Goal: Find specific page/section

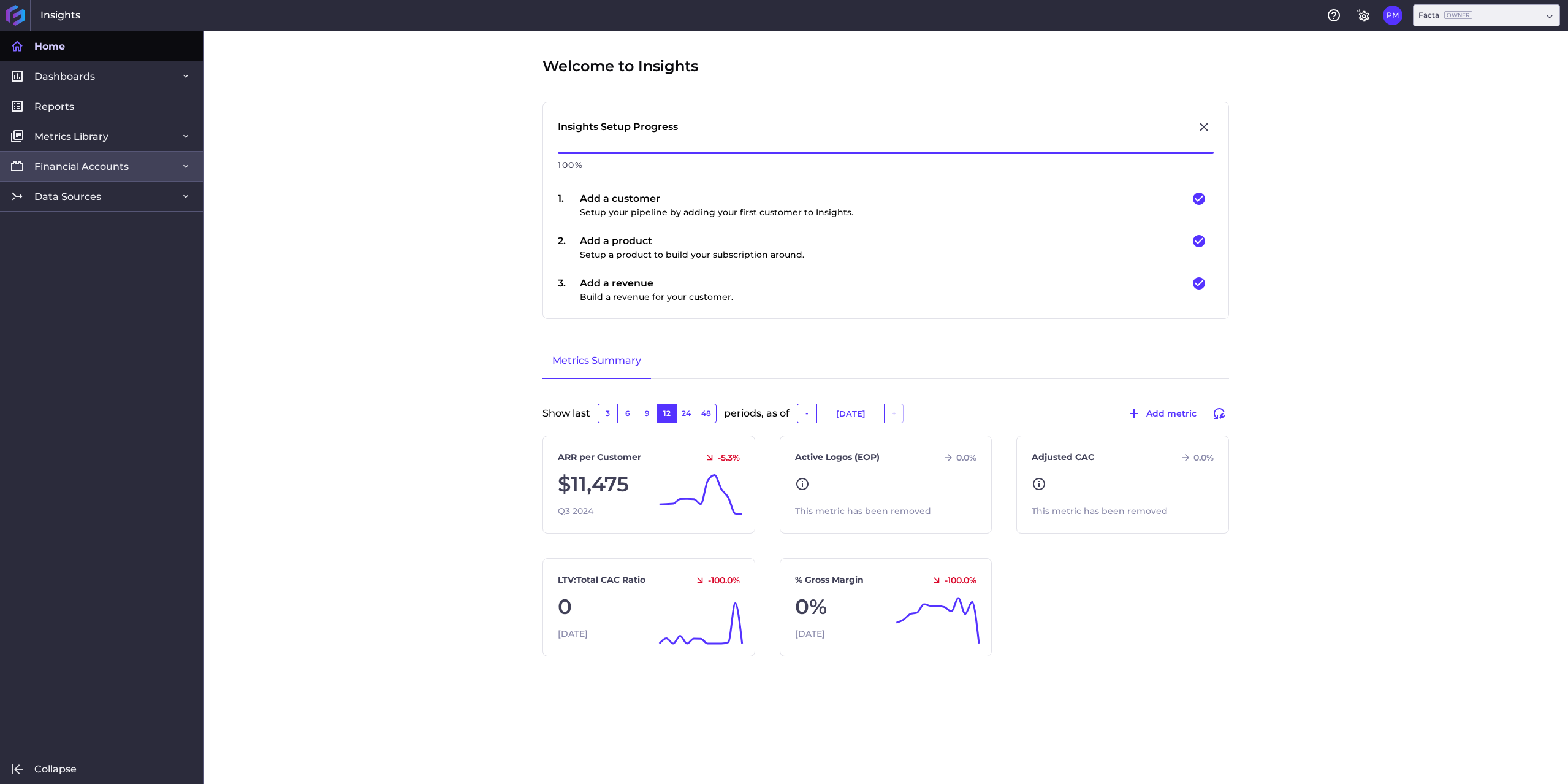
click at [82, 163] on span "Financial Accounts" at bounding box center [81, 167] width 94 height 13
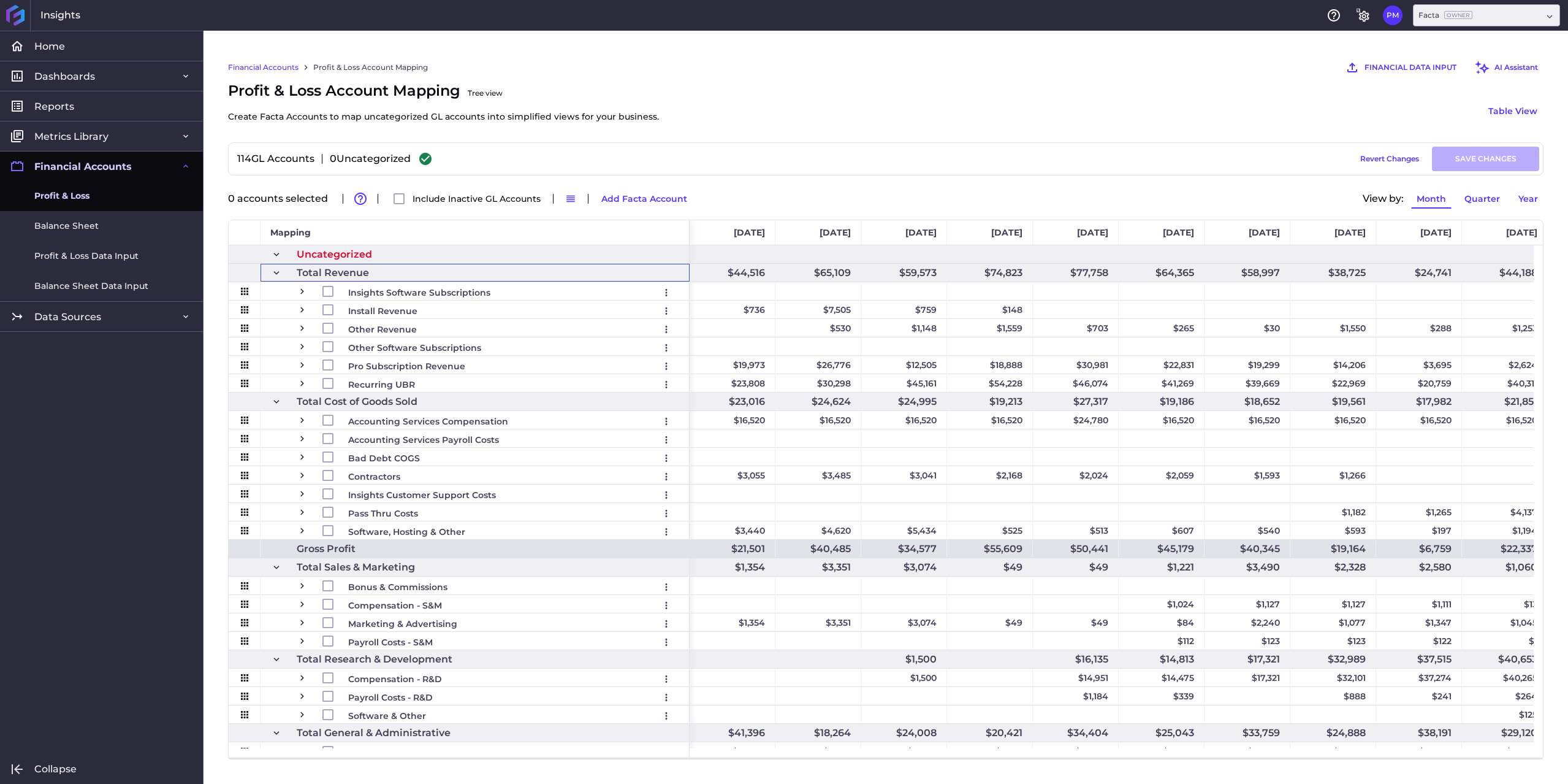
click at [274, 274] on span at bounding box center [277, 273] width 11 height 11
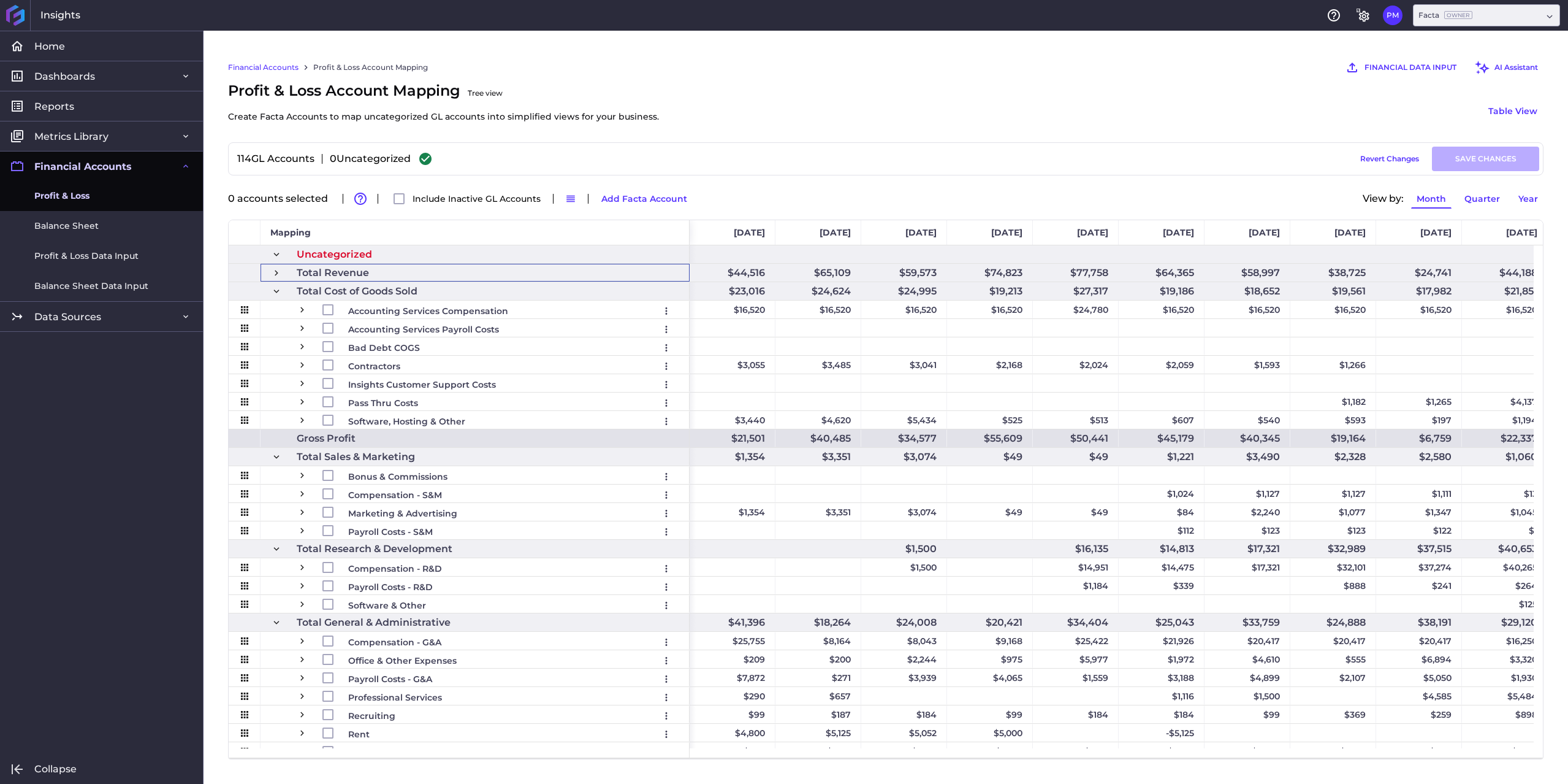
click at [274, 274] on span at bounding box center [277, 273] width 11 height 11
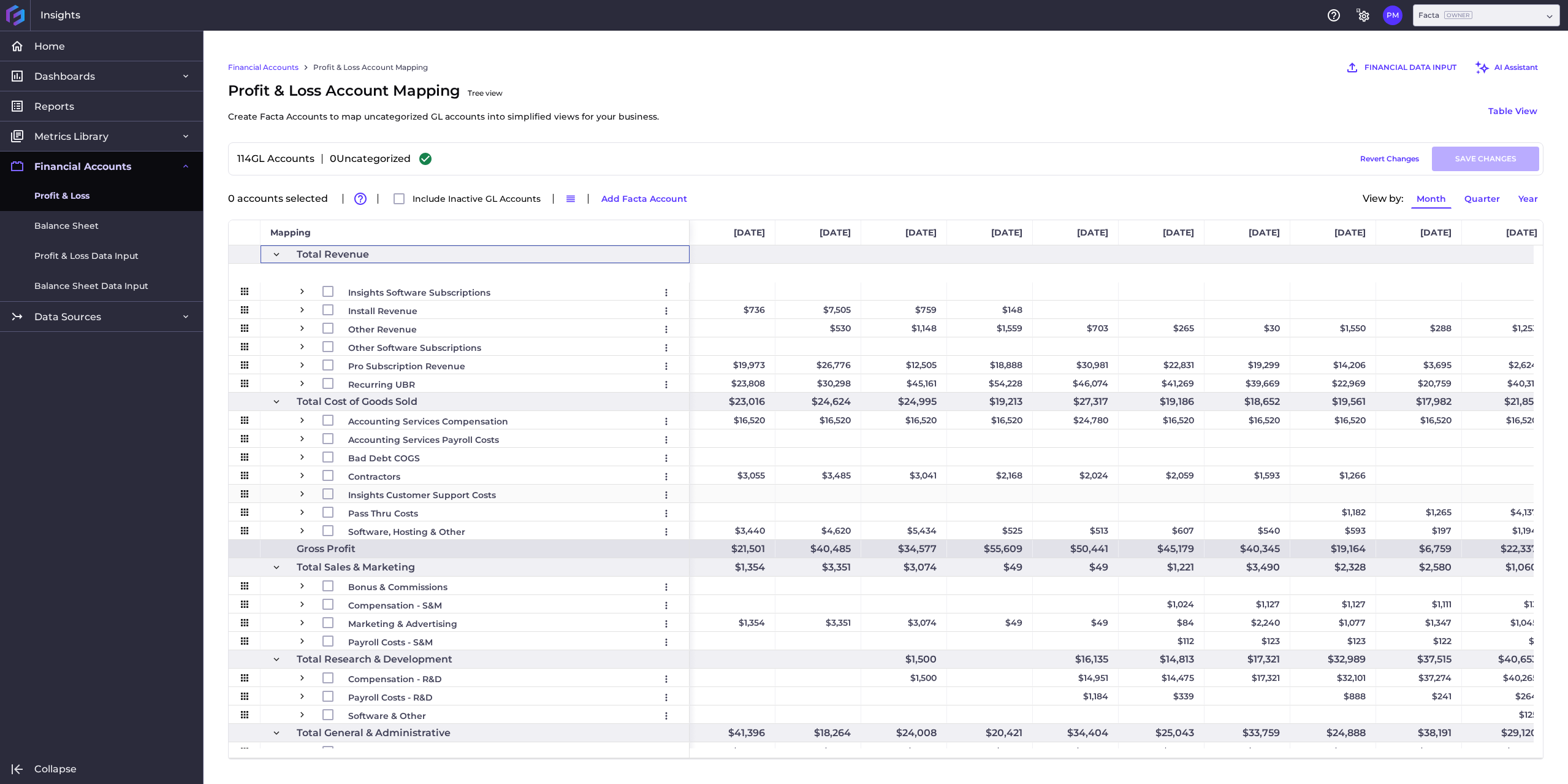
scroll to position [245, 0]
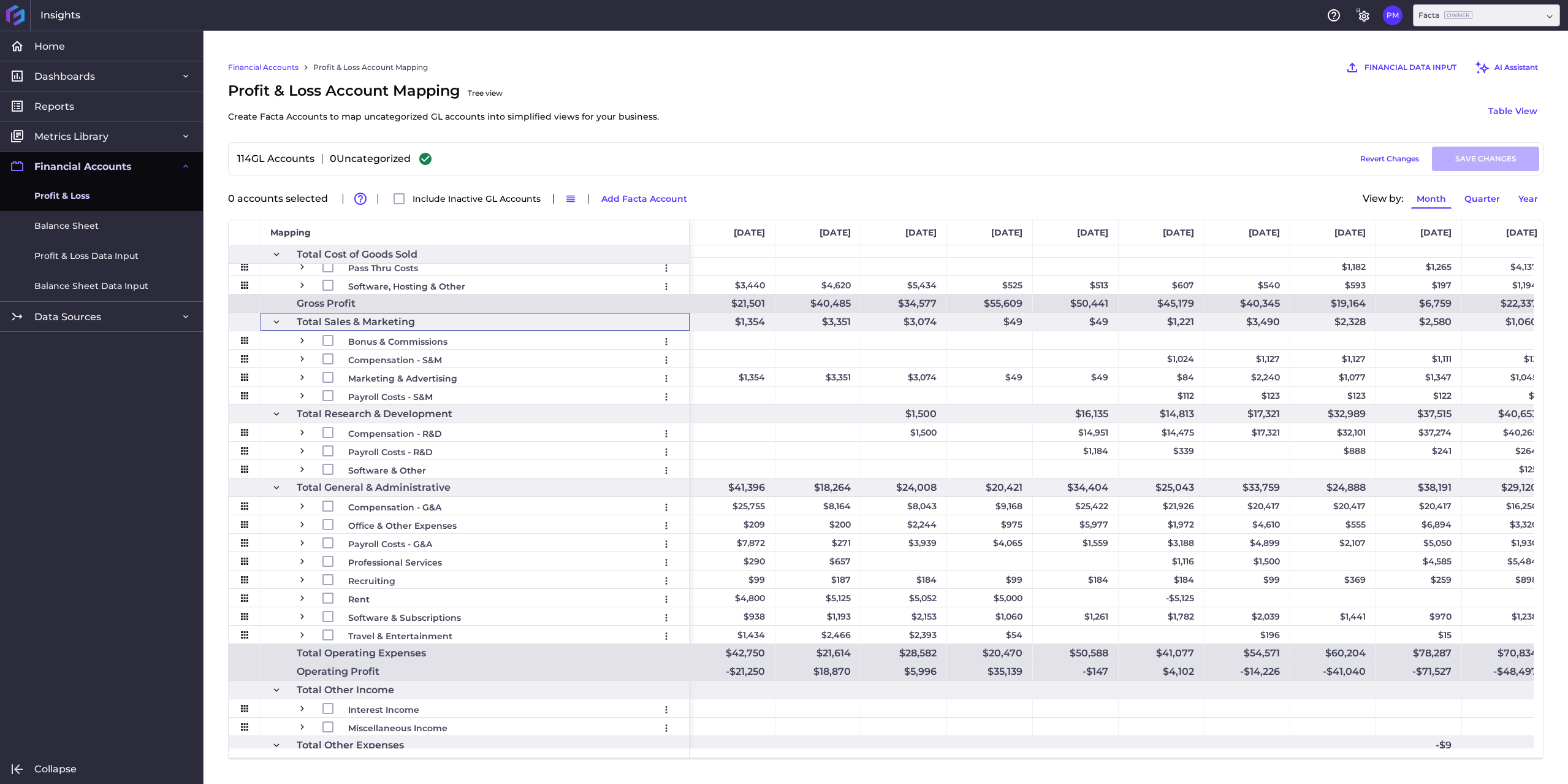
click at [274, 322] on span at bounding box center [277, 322] width 11 height 11
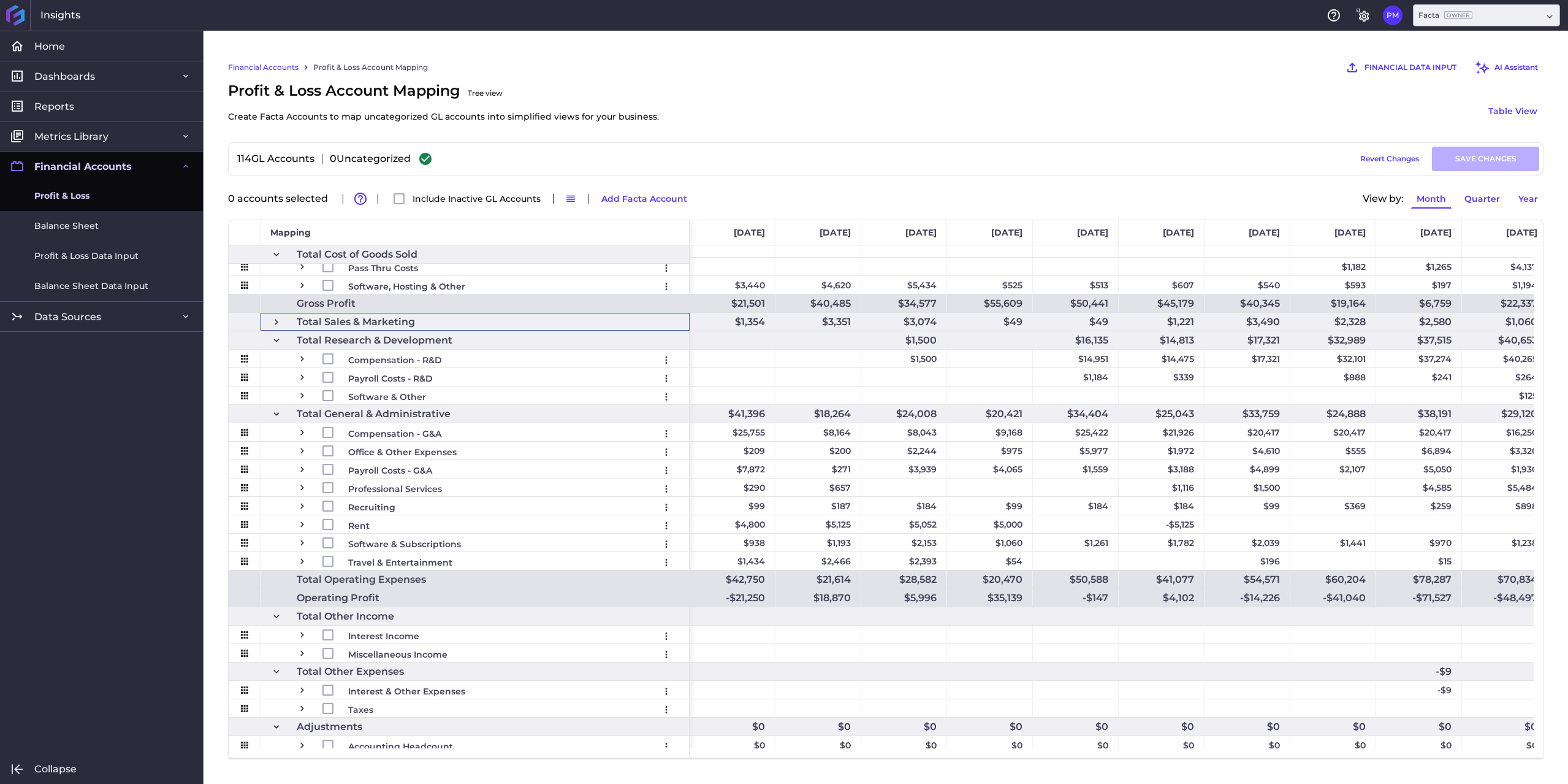
click at [276, 339] on span at bounding box center [277, 341] width 11 height 11
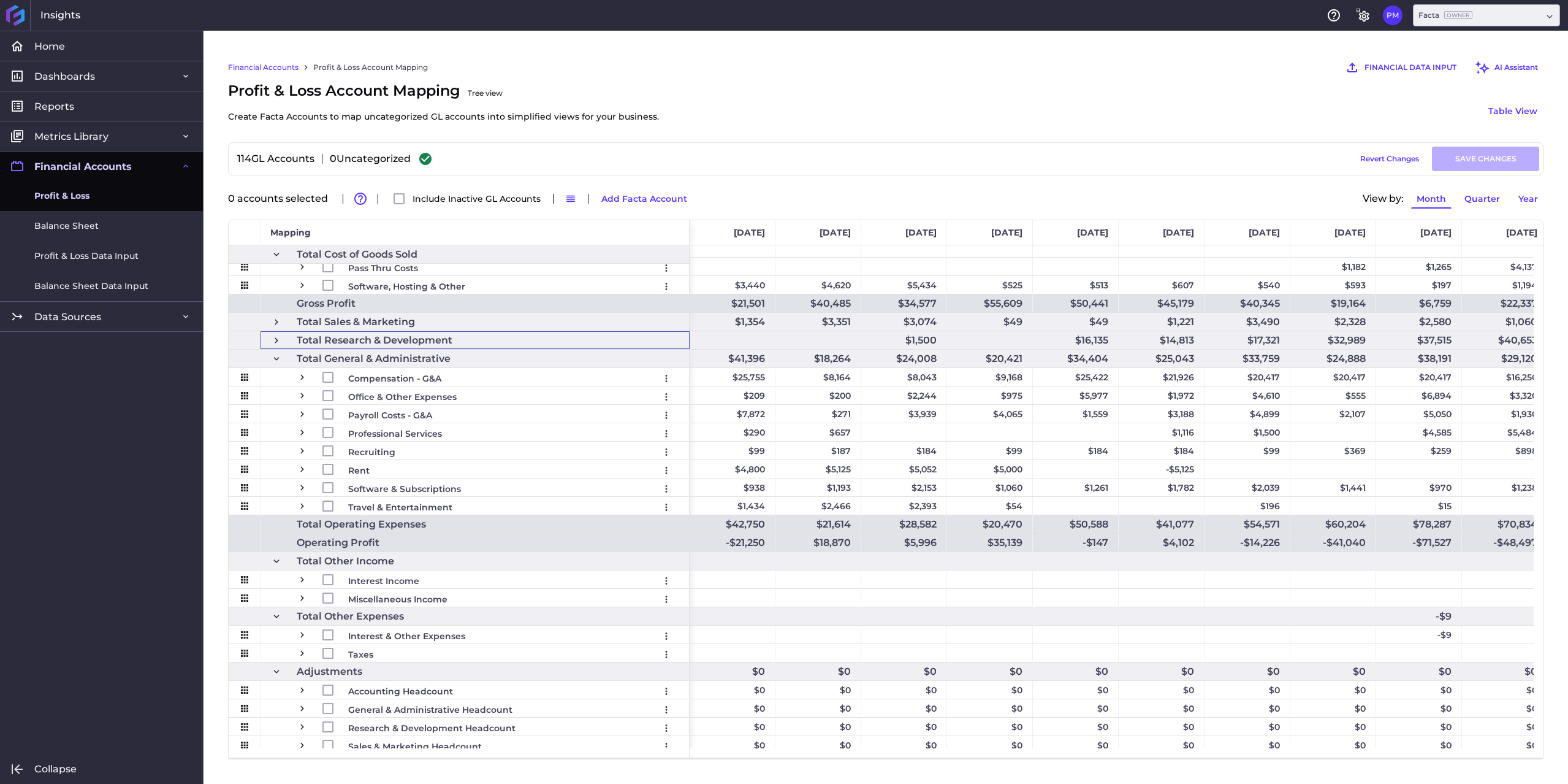
click at [277, 358] on span at bounding box center [277, 359] width 11 height 11
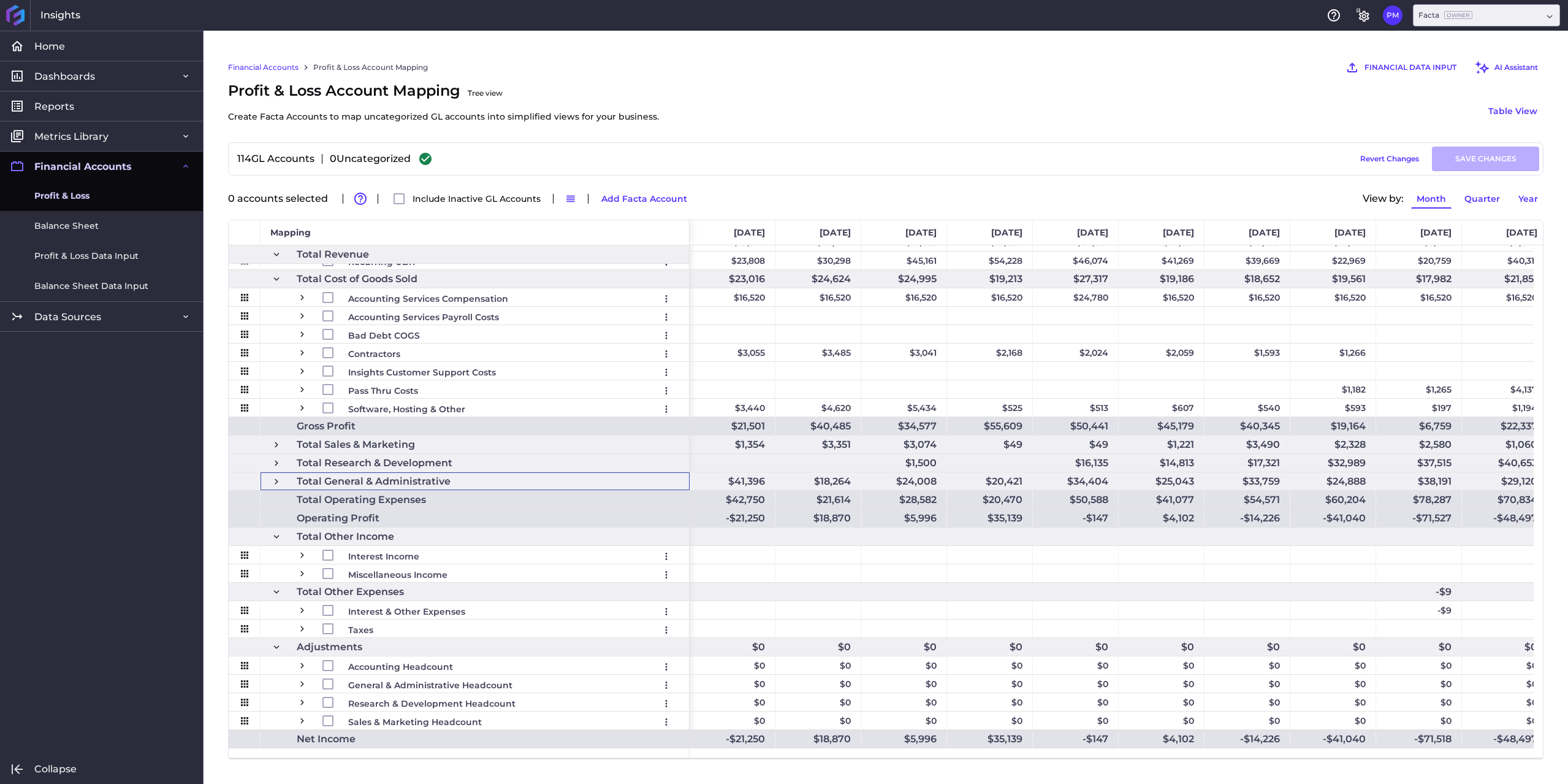
click at [277, 537] on span at bounding box center [277, 537] width 11 height 11
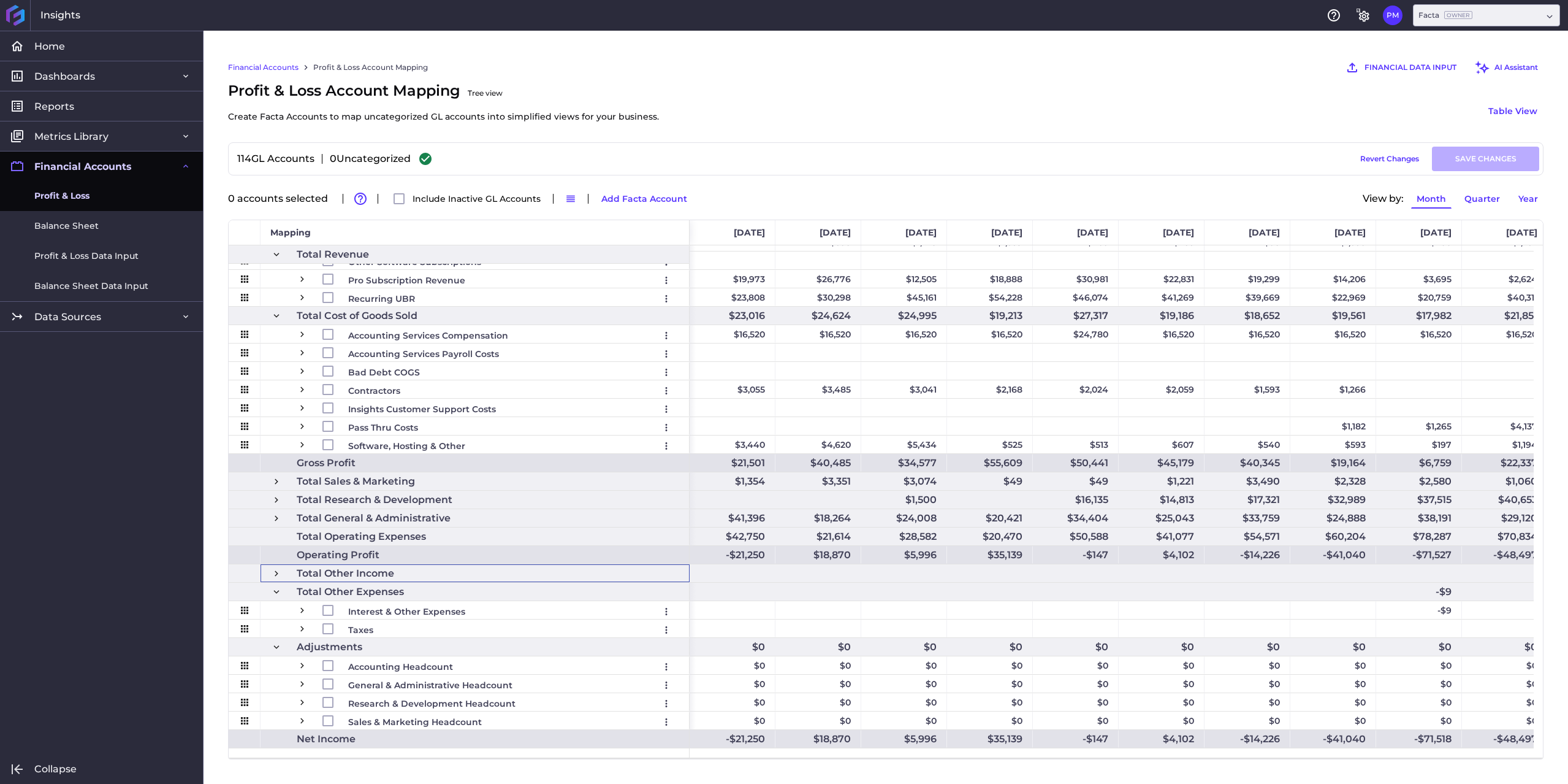
scroll to position [86, 0]
click at [274, 594] on span at bounding box center [277, 592] width 11 height 11
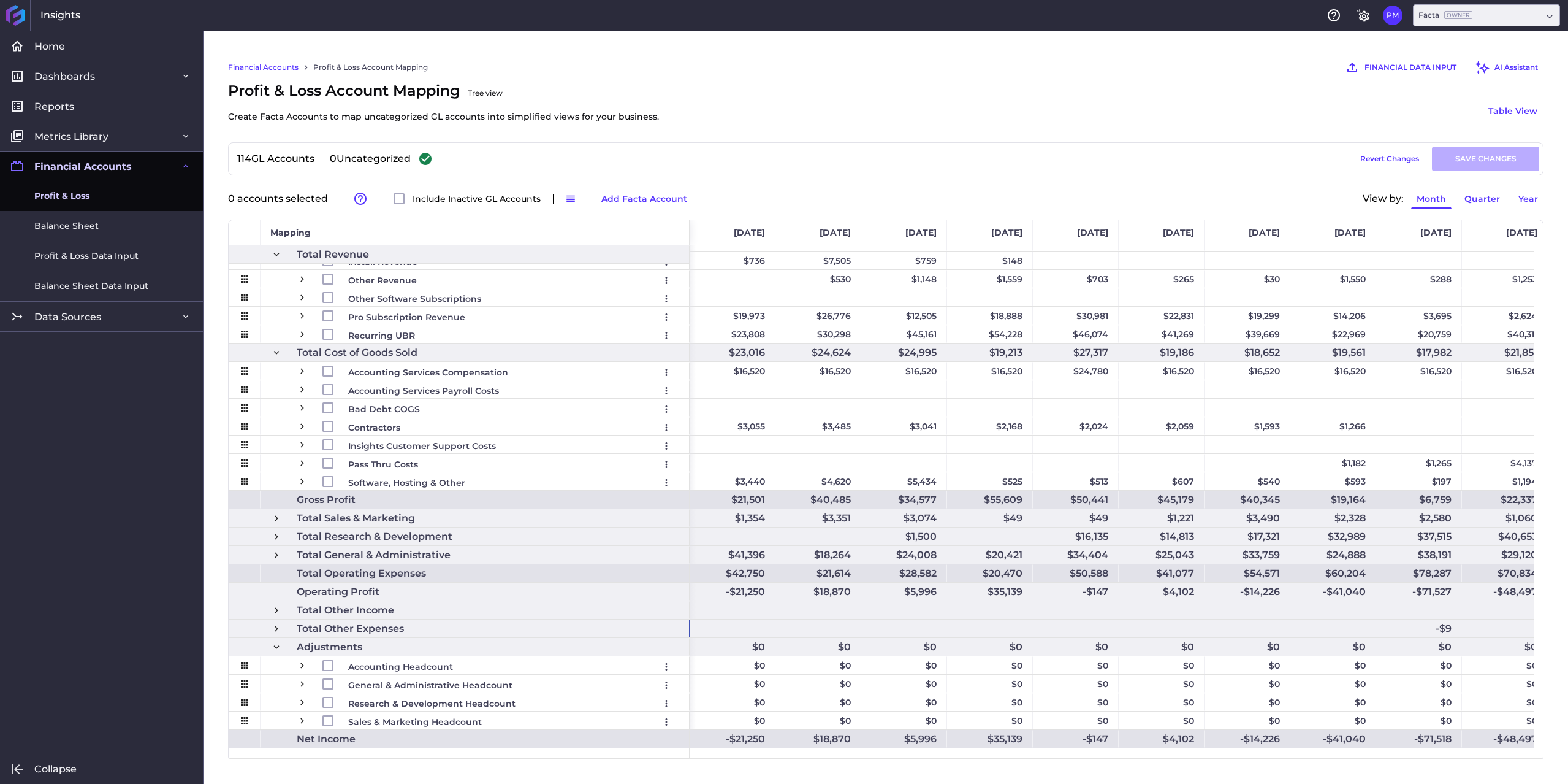
scroll to position [49, 0]
click at [276, 649] on span at bounding box center [277, 647] width 11 height 11
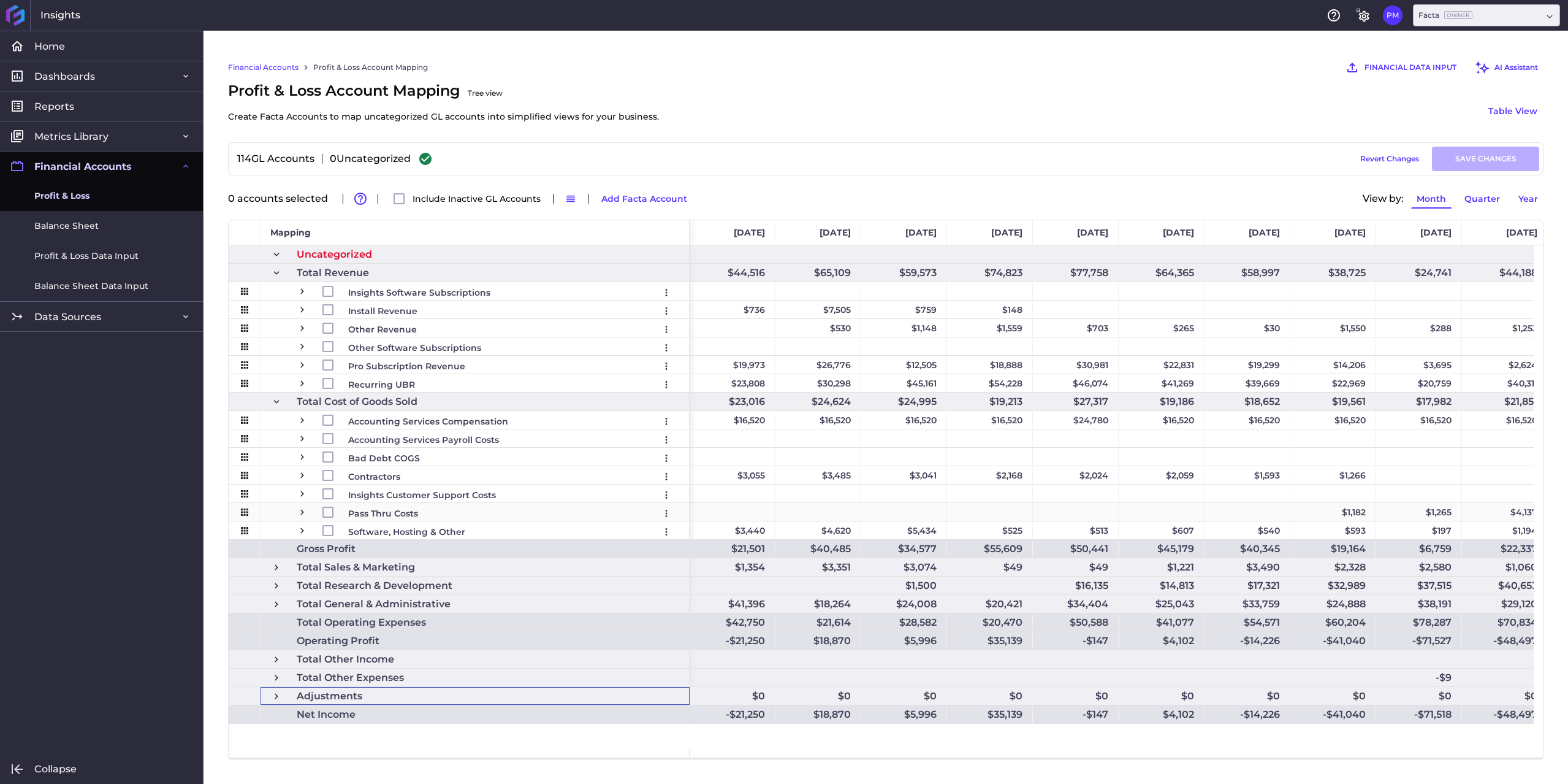
scroll to position [0, 0]
click at [281, 399] on span at bounding box center [277, 402] width 11 height 11
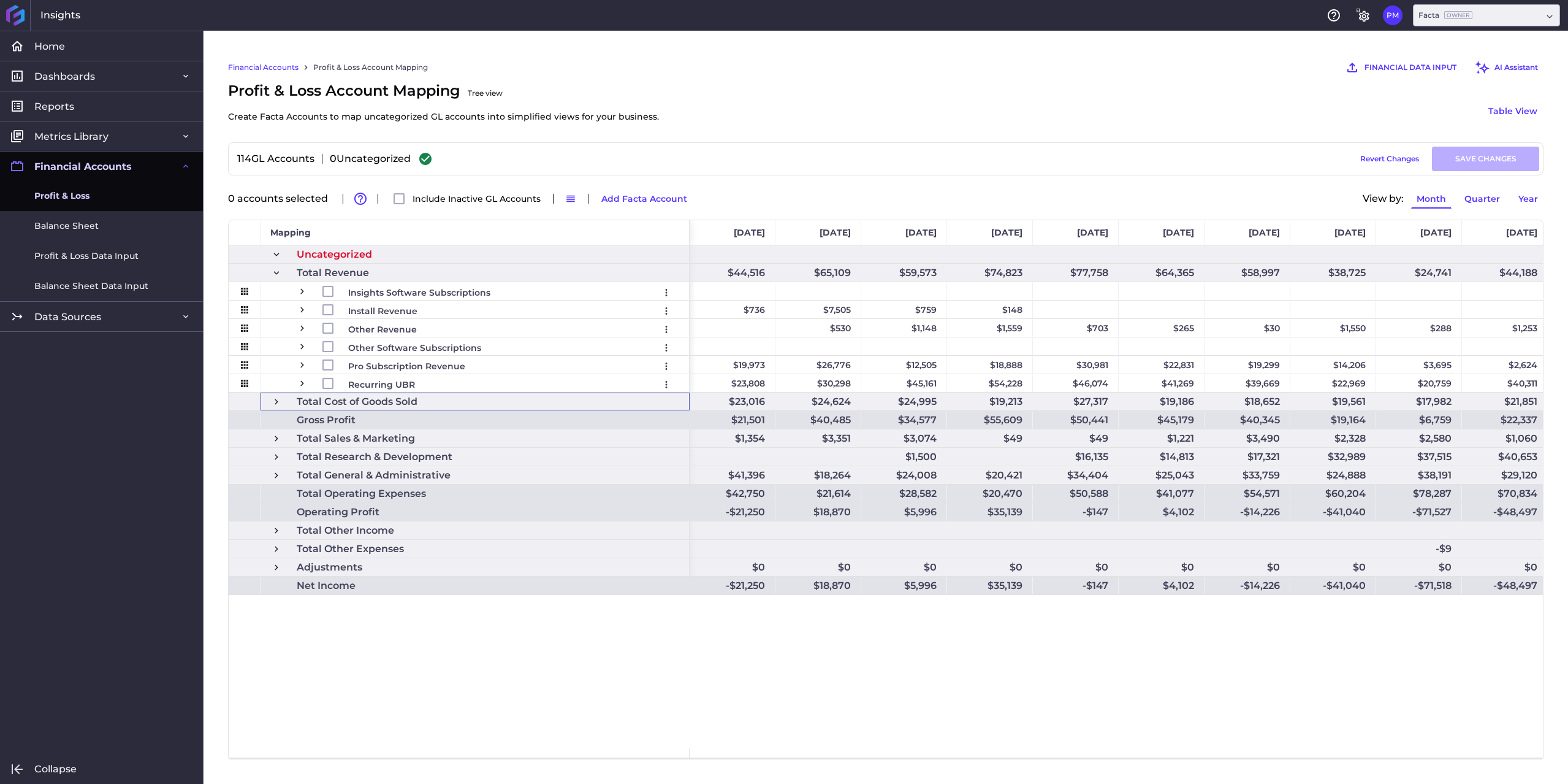
click at [277, 276] on span at bounding box center [277, 273] width 11 height 11
